Goal: Information Seeking & Learning: Learn about a topic

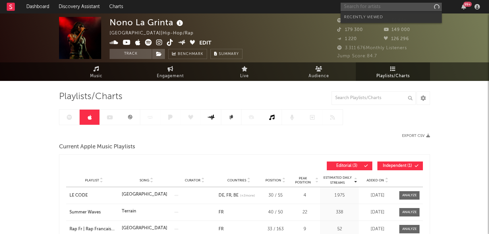
click at [365, 6] on input "text" at bounding box center [390, 7] width 101 height 8
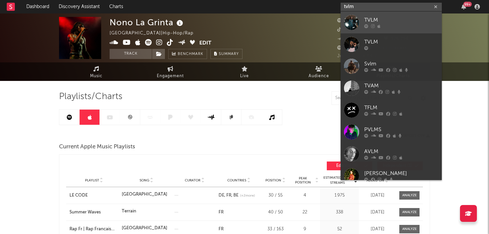
type input "tvlm"
click at [377, 23] on div "TVLM" at bounding box center [401, 20] width 74 height 8
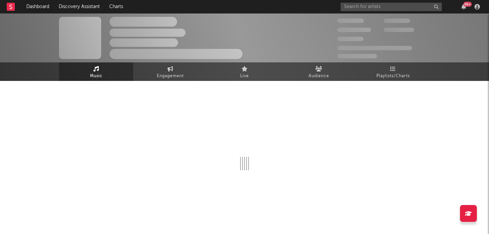
select select "1w"
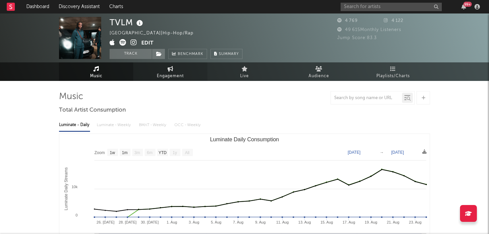
click at [175, 75] on span "Engagement" at bounding box center [170, 76] width 27 height 8
select select "1w"
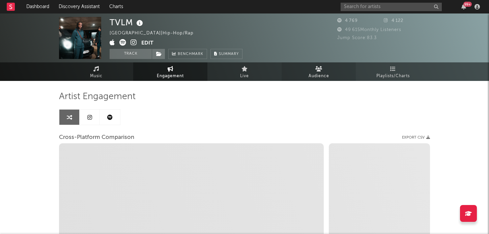
select select "1m"
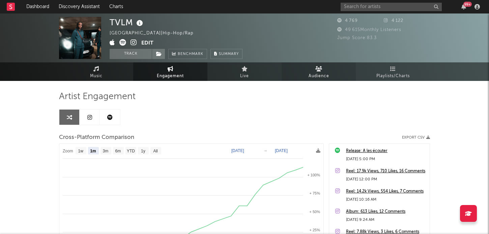
click at [306, 71] on link "Audience" at bounding box center [318, 71] width 74 height 19
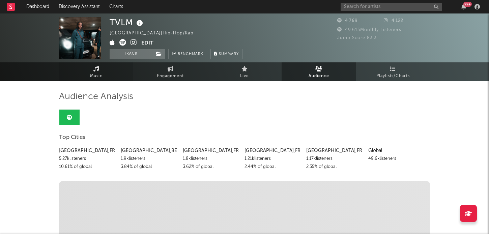
click at [85, 72] on link "Music" at bounding box center [96, 71] width 74 height 19
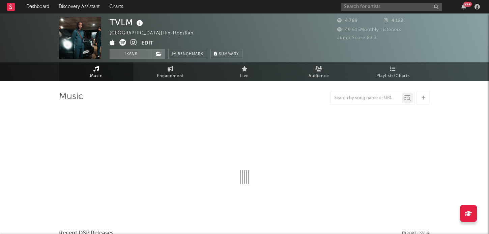
select select "1w"
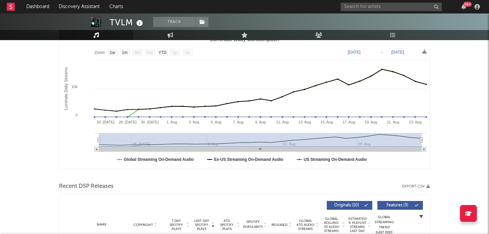
scroll to position [190, 0]
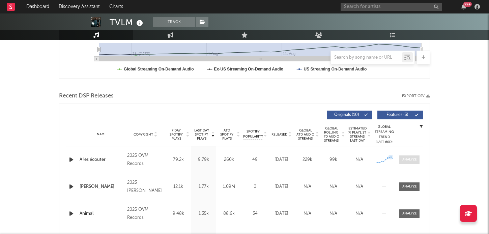
click at [414, 159] on div at bounding box center [409, 159] width 14 height 5
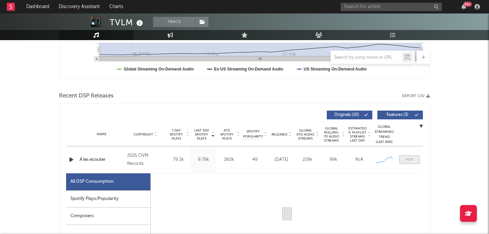
select select "1w"
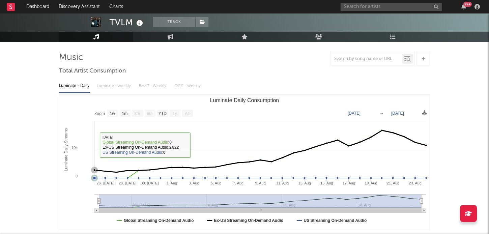
scroll to position [0, 0]
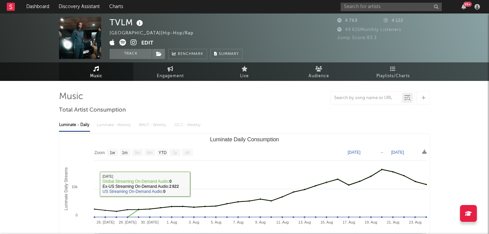
click at [90, 77] on span "Music" at bounding box center [96, 76] width 12 height 8
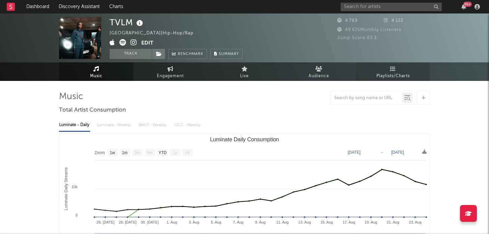
click at [384, 80] on link "Playlists/Charts" at bounding box center [392, 71] width 74 height 19
